Goal: Task Accomplishment & Management: Complete application form

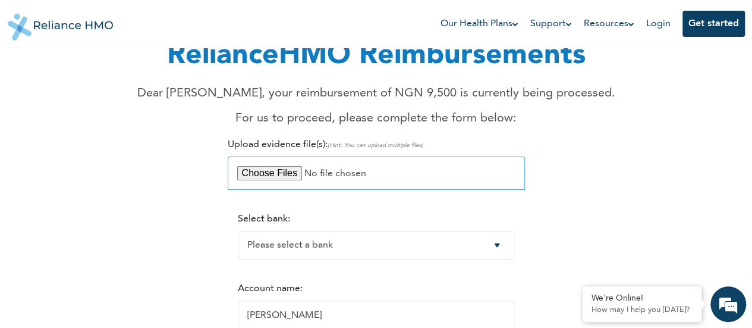
click at [270, 181] on input "file" at bounding box center [376, 172] width 297 height 33
click at [283, 175] on input "file" at bounding box center [376, 172] width 297 height 33
type input "C:\fakepath\Media (1).jpg"
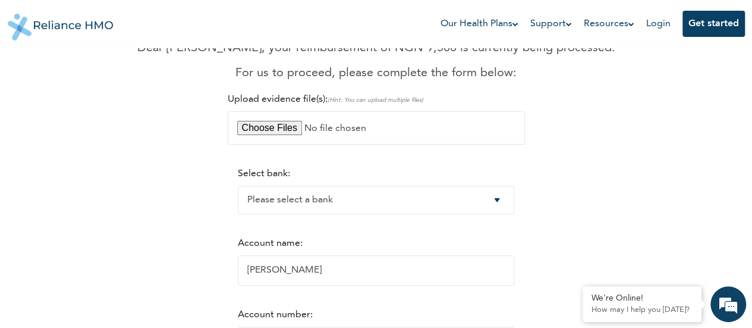
scroll to position [124, 0]
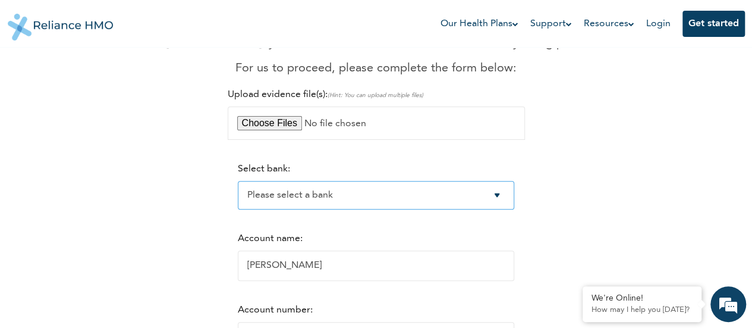
click at [508, 196] on select "Please select a bank Access Bank Plc. Citibank Nigeria Limited Access Bank (Dia…" at bounding box center [376, 195] width 277 height 29
select select "9"
click at [238, 182] on select "Please select a bank Access Bank Plc. Citibank Nigeria Limited Access Bank (Dia…" at bounding box center [376, 195] width 277 height 29
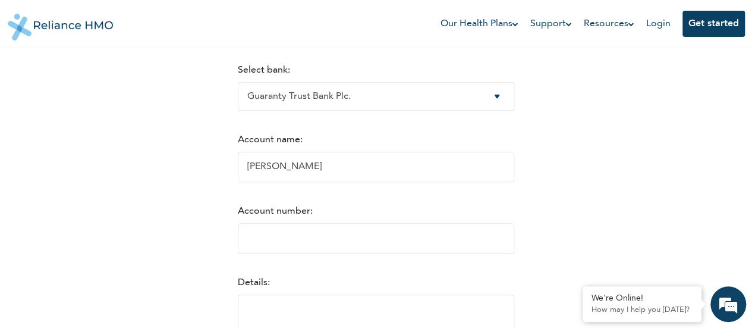
scroll to position [232, 0]
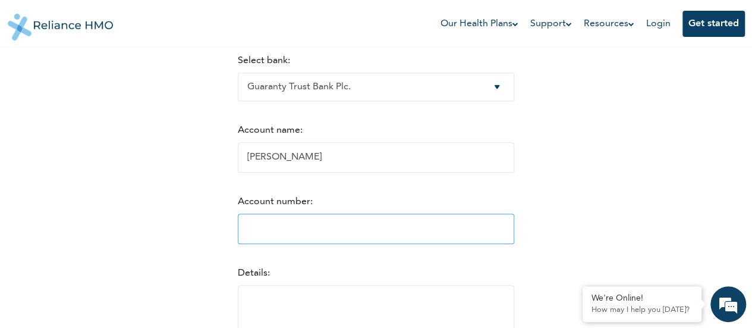
click at [342, 231] on input "Account number:" at bounding box center [376, 228] width 277 height 30
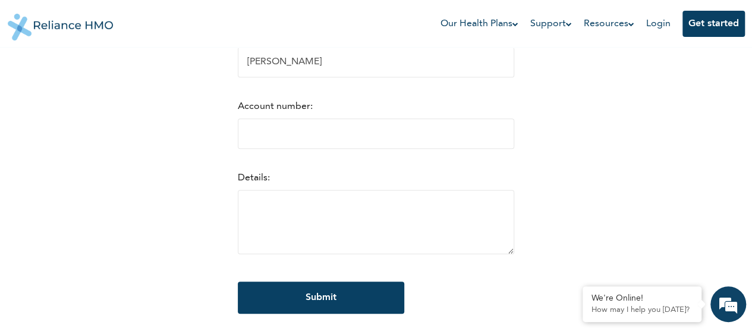
scroll to position [334, 0]
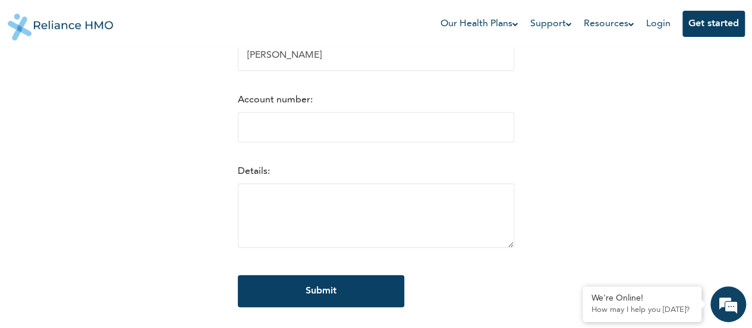
click at [698, 234] on div "RelianceHMO Reimbursements Dear [PERSON_NAME], your reimbursement of NGN 9,500 …" at bounding box center [376, 29] width 723 height 604
click at [308, 134] on input "Account number:" at bounding box center [376, 127] width 277 height 30
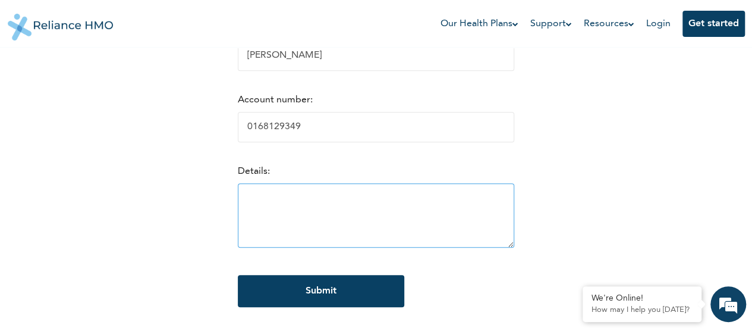
type input "0168129349"
click at [268, 203] on textarea at bounding box center [376, 215] width 277 height 64
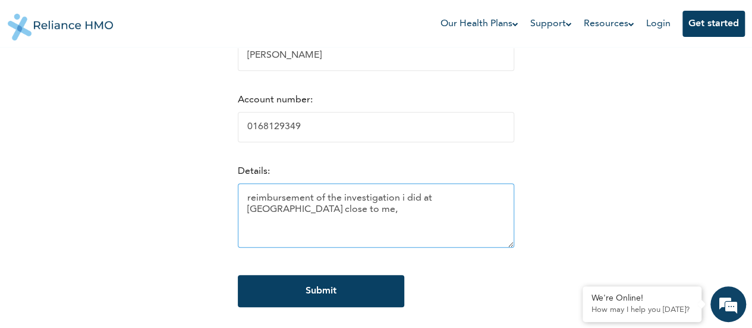
click at [430, 206] on textarea "reimbursement of the investigation i did at icare laboratory close to me," at bounding box center [376, 215] width 277 height 64
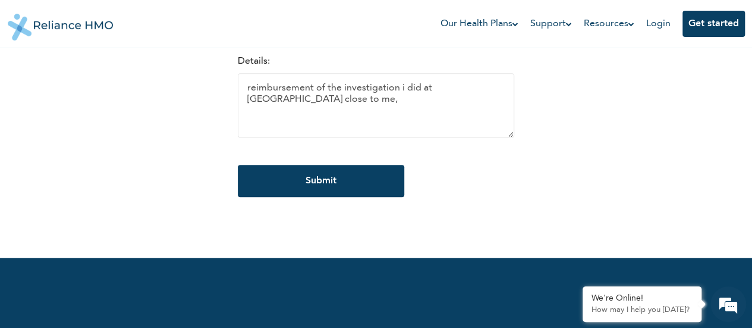
scroll to position [515, 0]
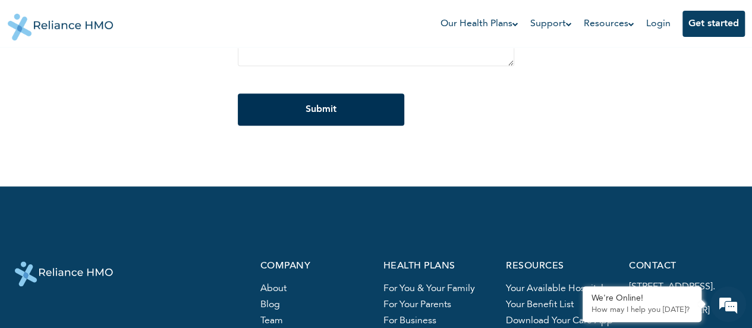
type textarea "reimbursement of the investigation i did at icare laboratory close to me,"
click at [304, 121] on input "Submit" at bounding box center [321, 109] width 167 height 32
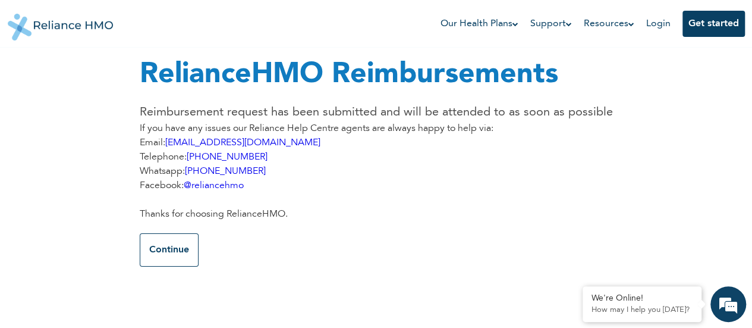
scroll to position [0, 0]
